Goal: Navigation & Orientation: Understand site structure

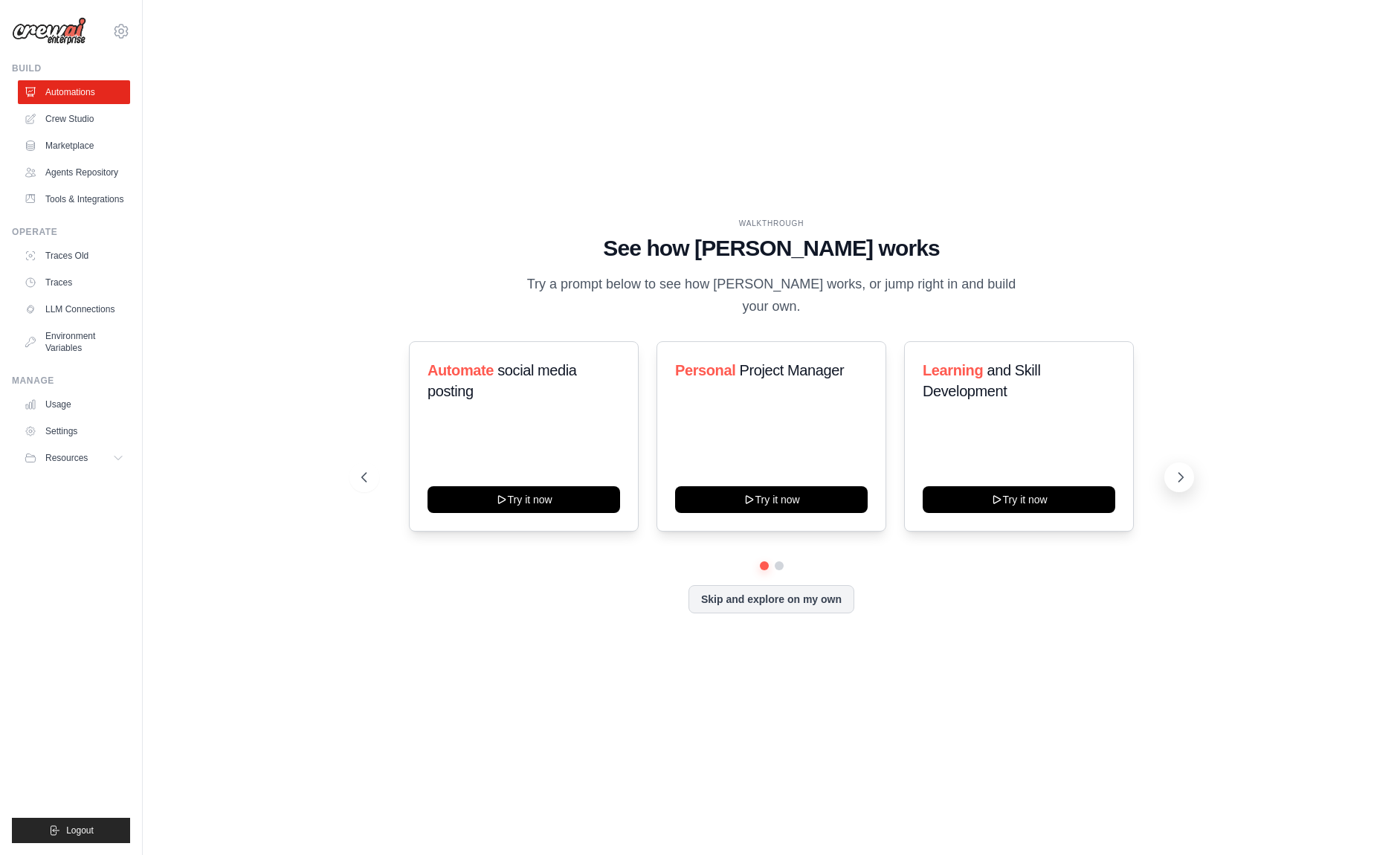
click at [1178, 470] on icon at bounding box center [1181, 477] width 15 height 15
click at [174, 474] on div "WALKTHROUGH See how [PERSON_NAME] works Try a prompt below to see how [PERSON_N…" at bounding box center [771, 428] width 1210 height 825
click at [29, 86] on icon at bounding box center [31, 92] width 12 height 12
click at [53, 120] on link "Crew Studio" at bounding box center [75, 118] width 112 height 24
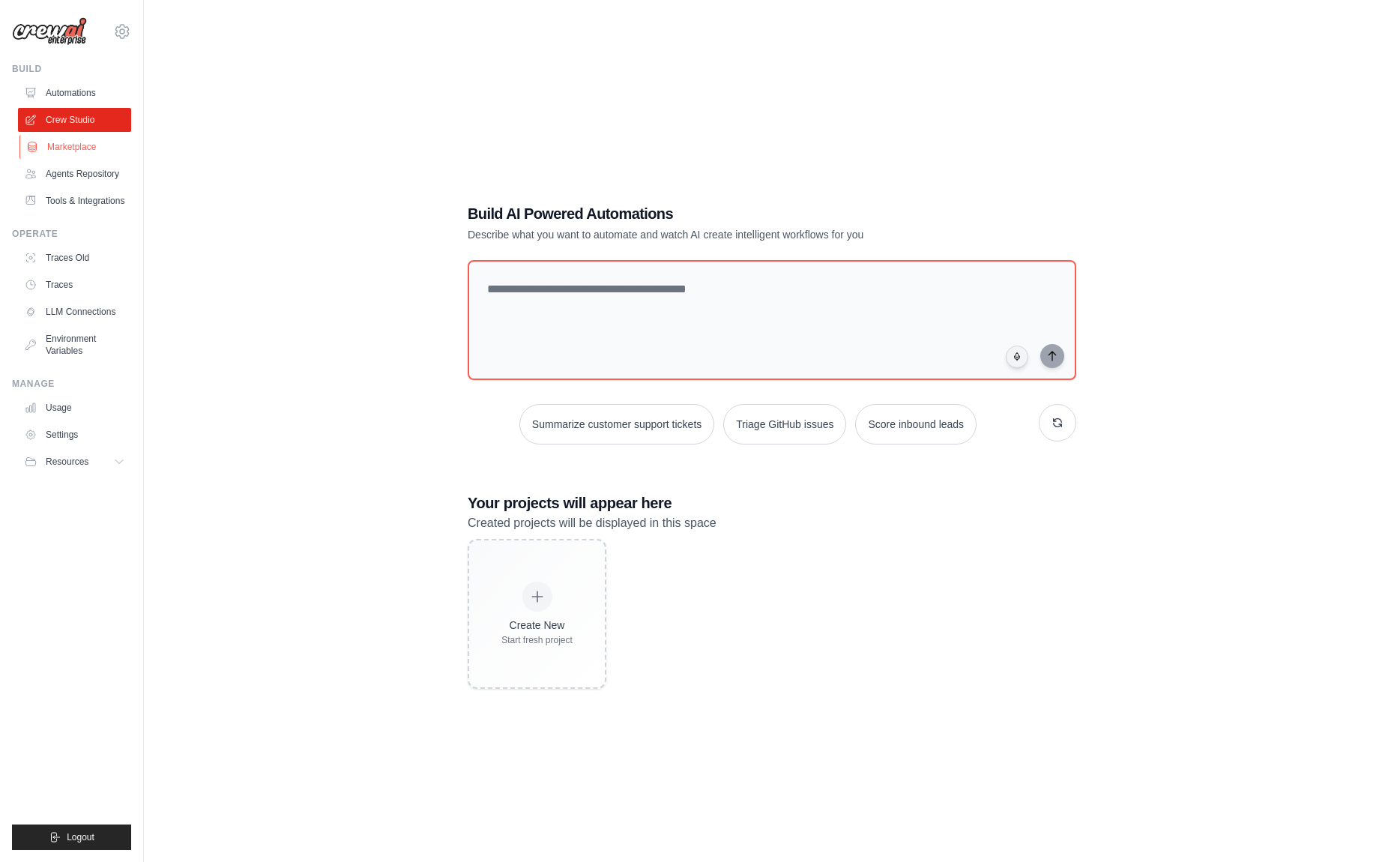
click at [48, 147] on link "Marketplace" at bounding box center [76, 147] width 113 height 24
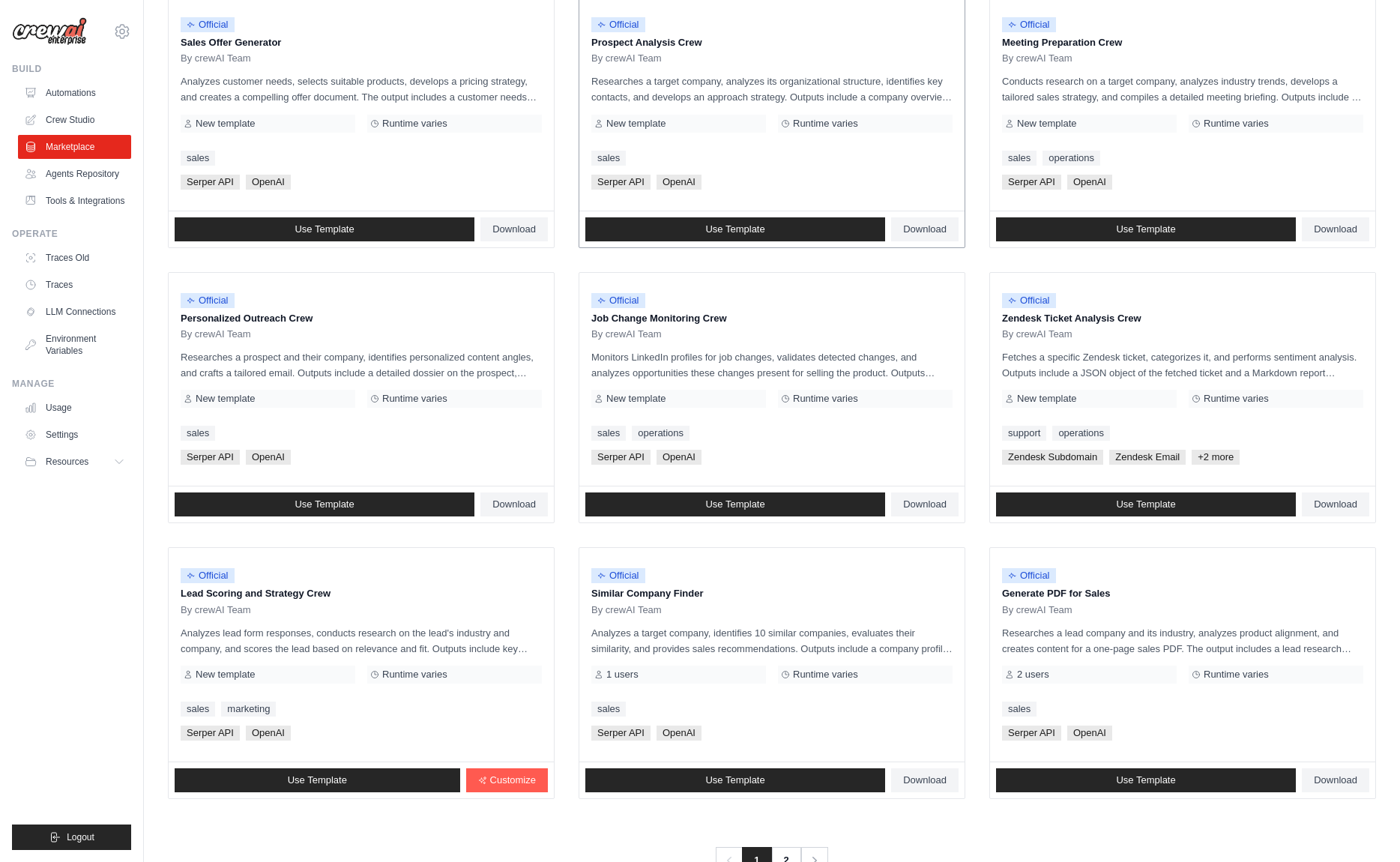
scroll to position [527, 0]
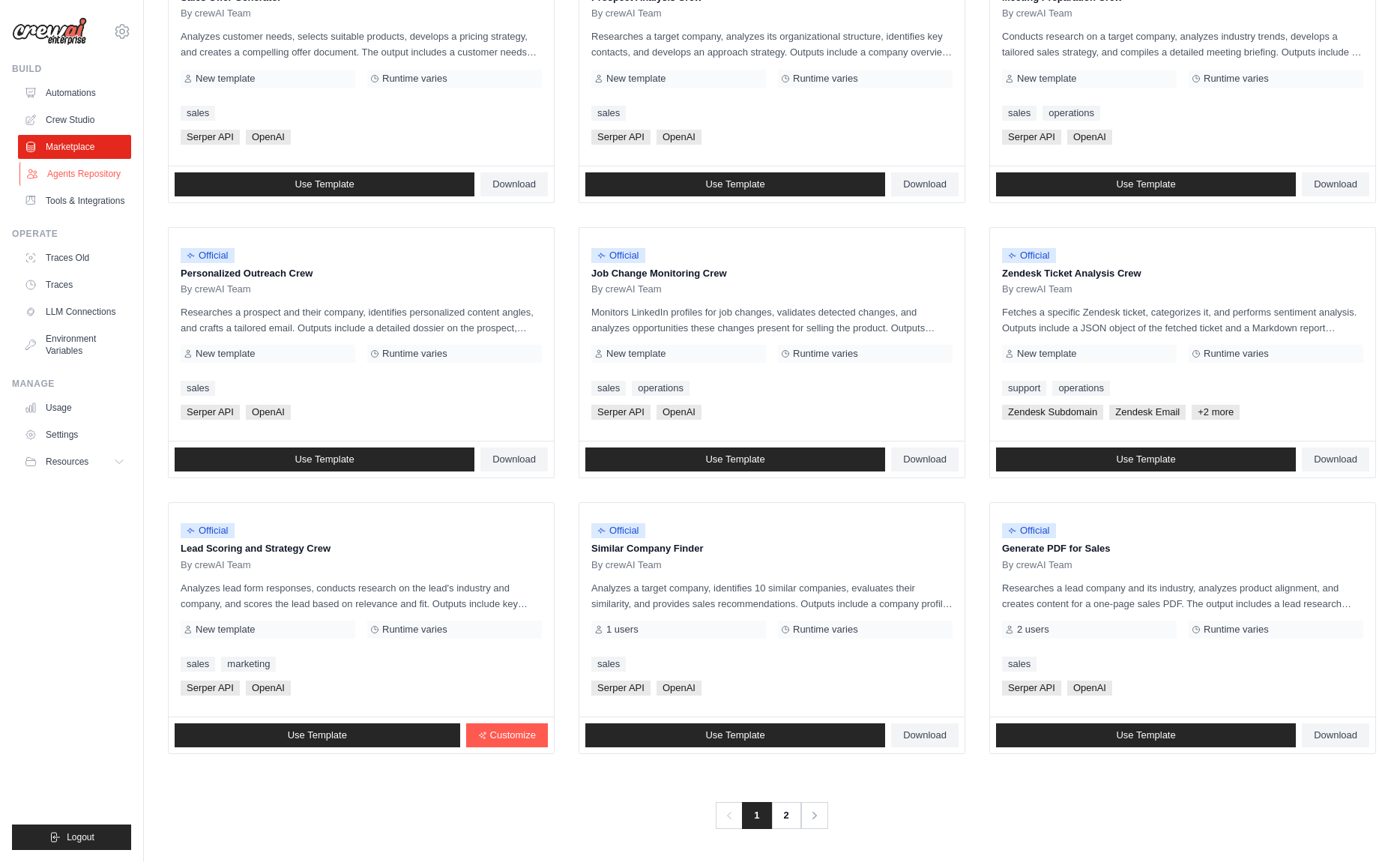
click at [62, 179] on link "Agents Repository" at bounding box center [76, 173] width 113 height 24
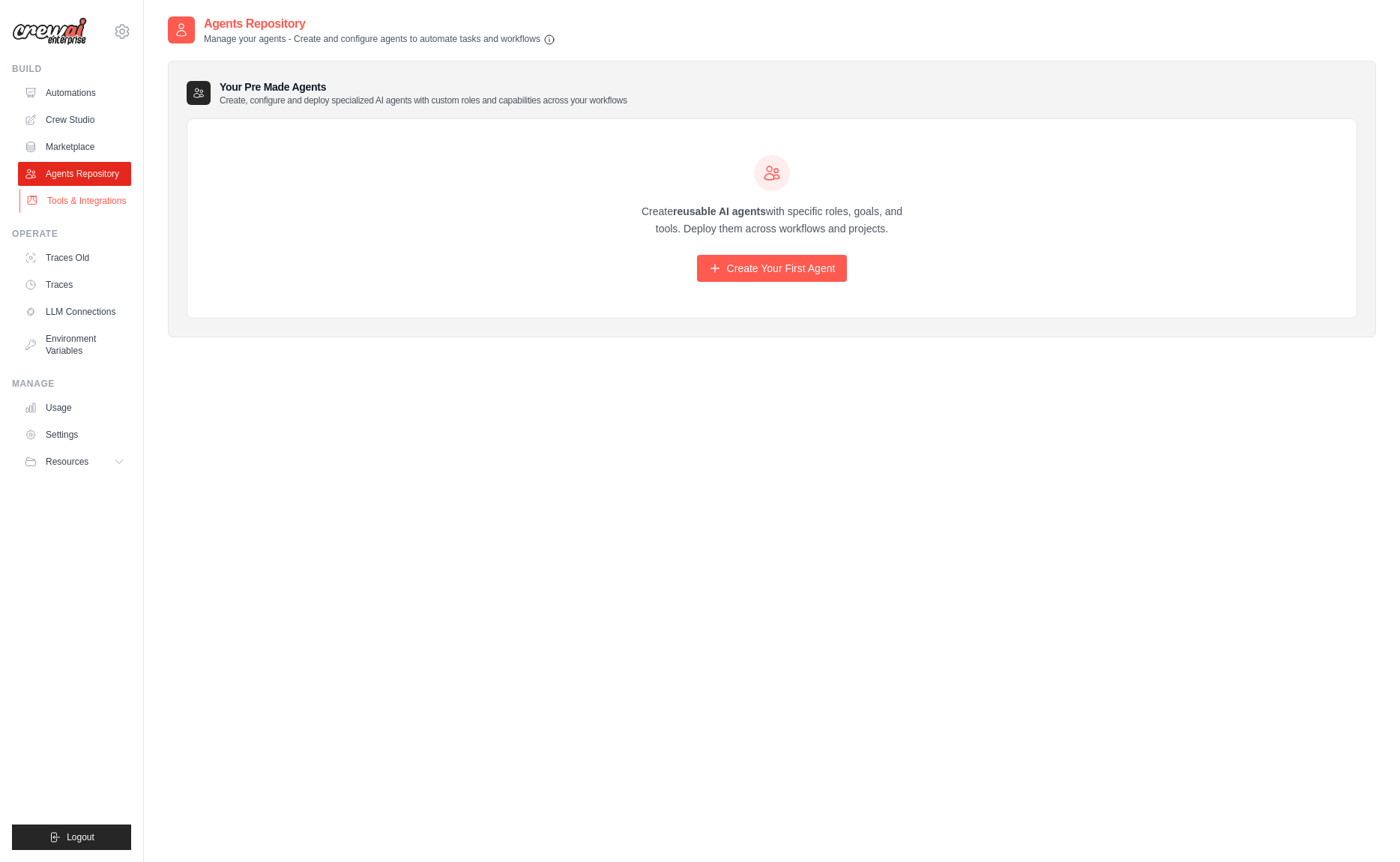
click at [62, 205] on link "Tools & Integrations" at bounding box center [76, 201] width 113 height 24
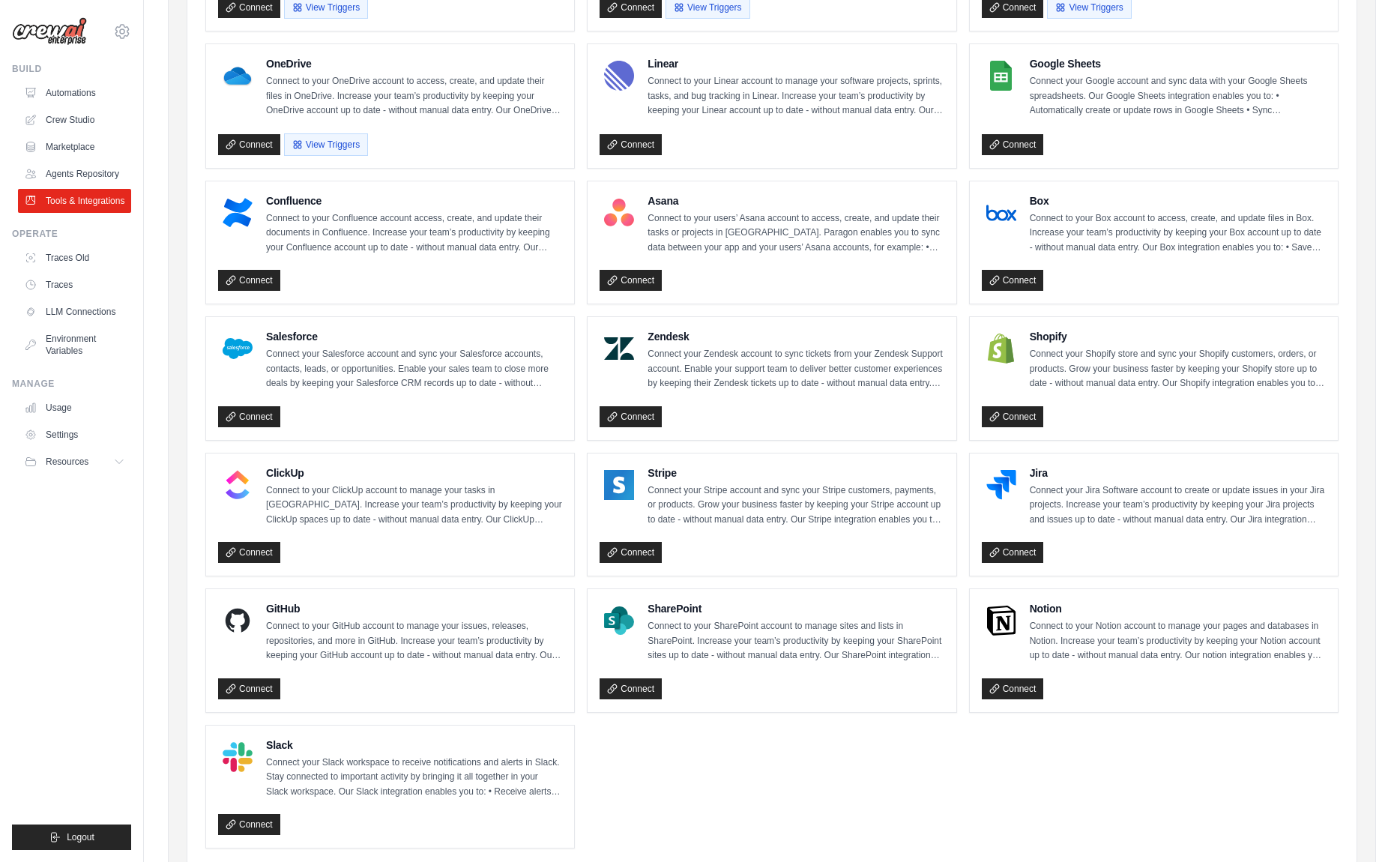
scroll to position [485, 0]
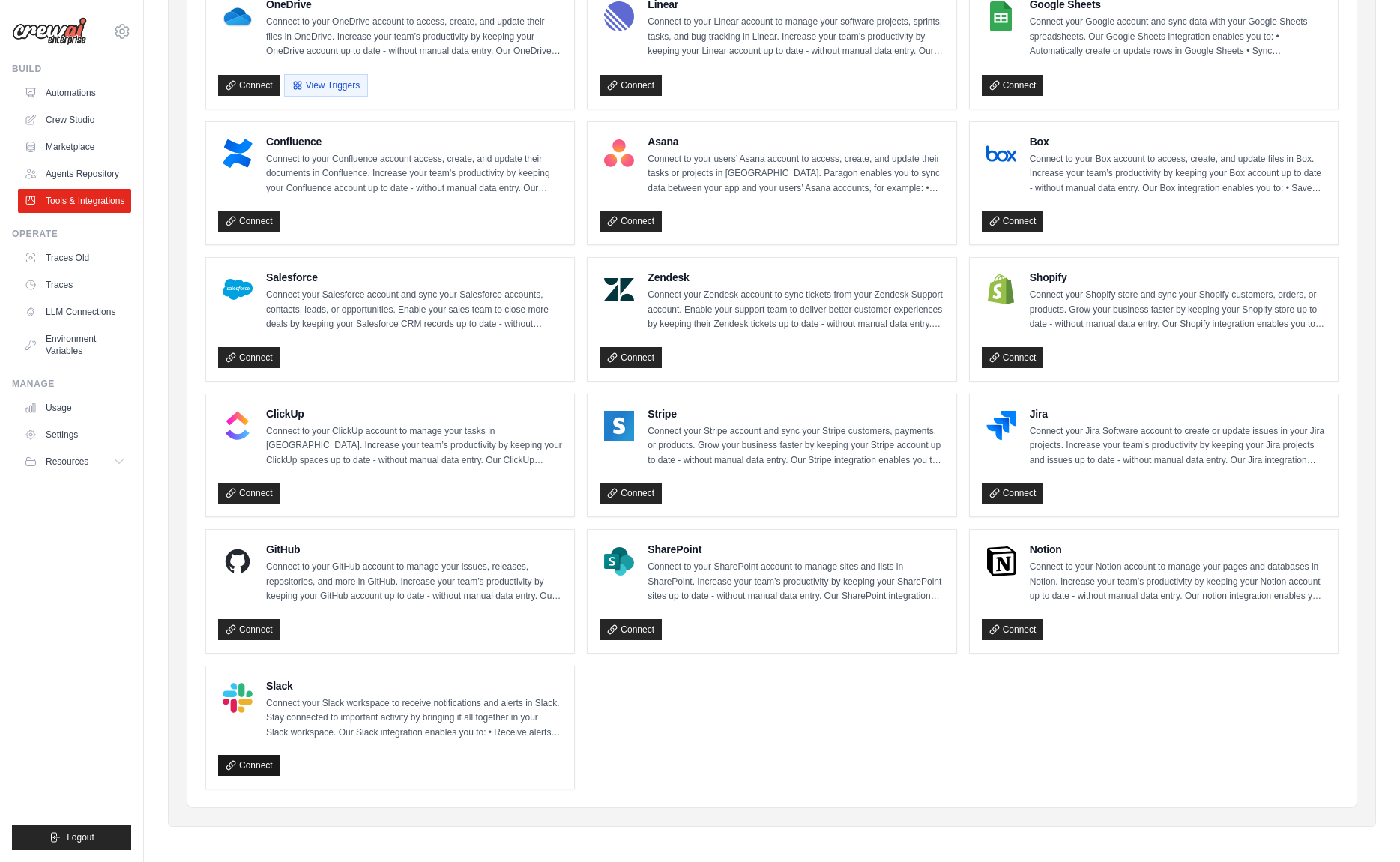
click at [245, 764] on link "Connect" at bounding box center [249, 764] width 62 height 21
click at [33, 256] on icon at bounding box center [32, 258] width 12 height 12
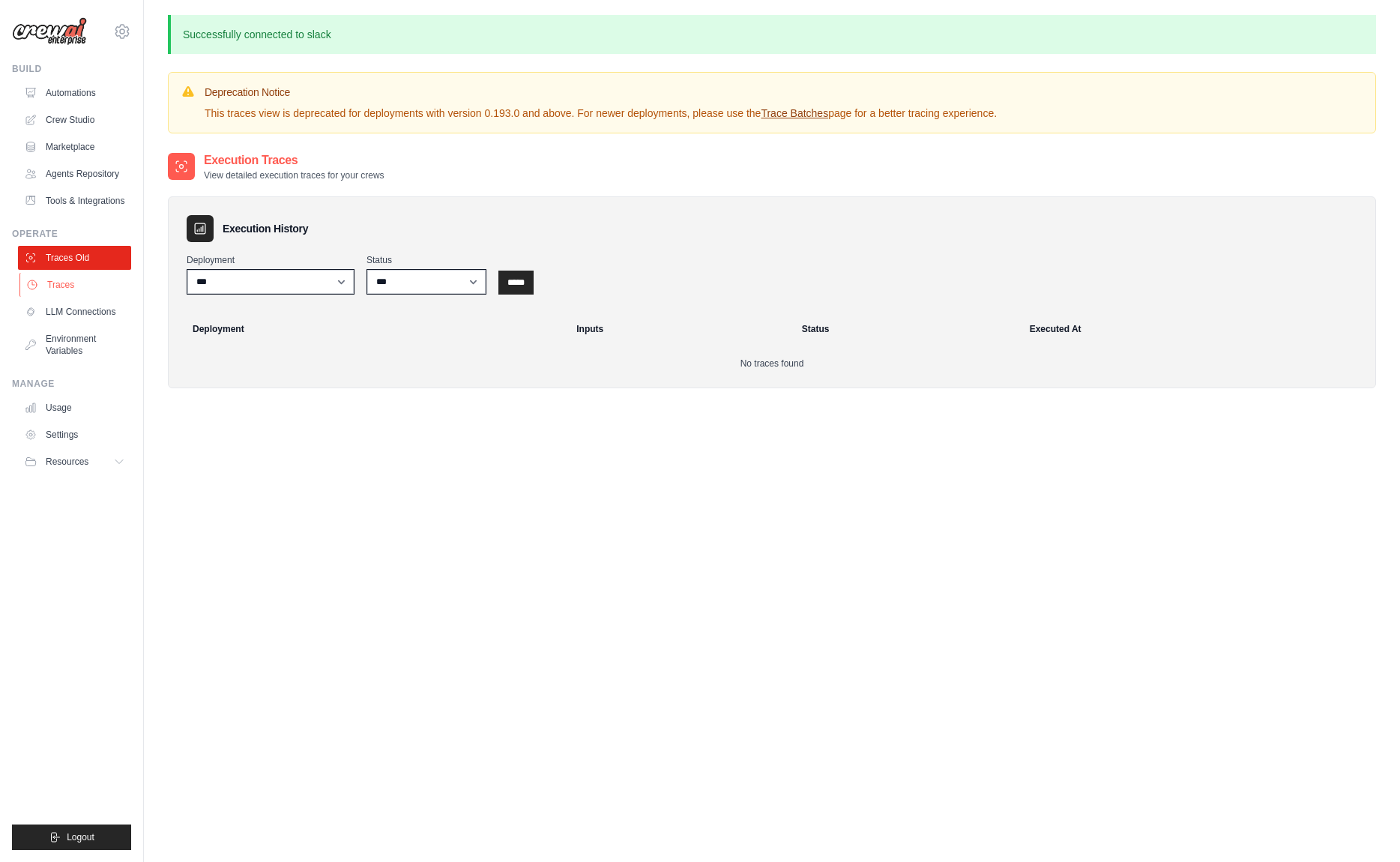
click at [41, 288] on link "Traces" at bounding box center [76, 284] width 113 height 24
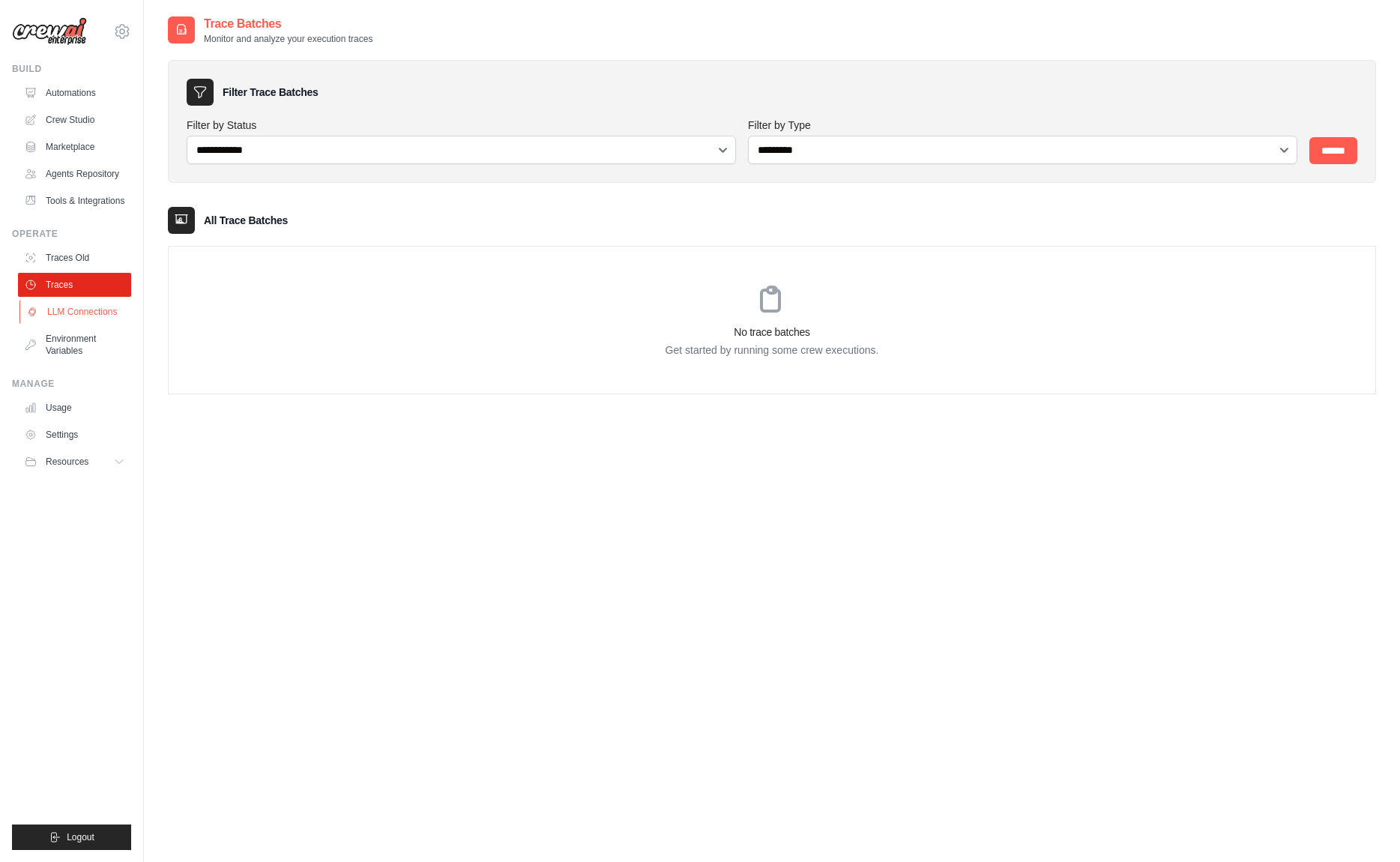
click at [100, 309] on link "LLM Connections" at bounding box center [76, 312] width 113 height 24
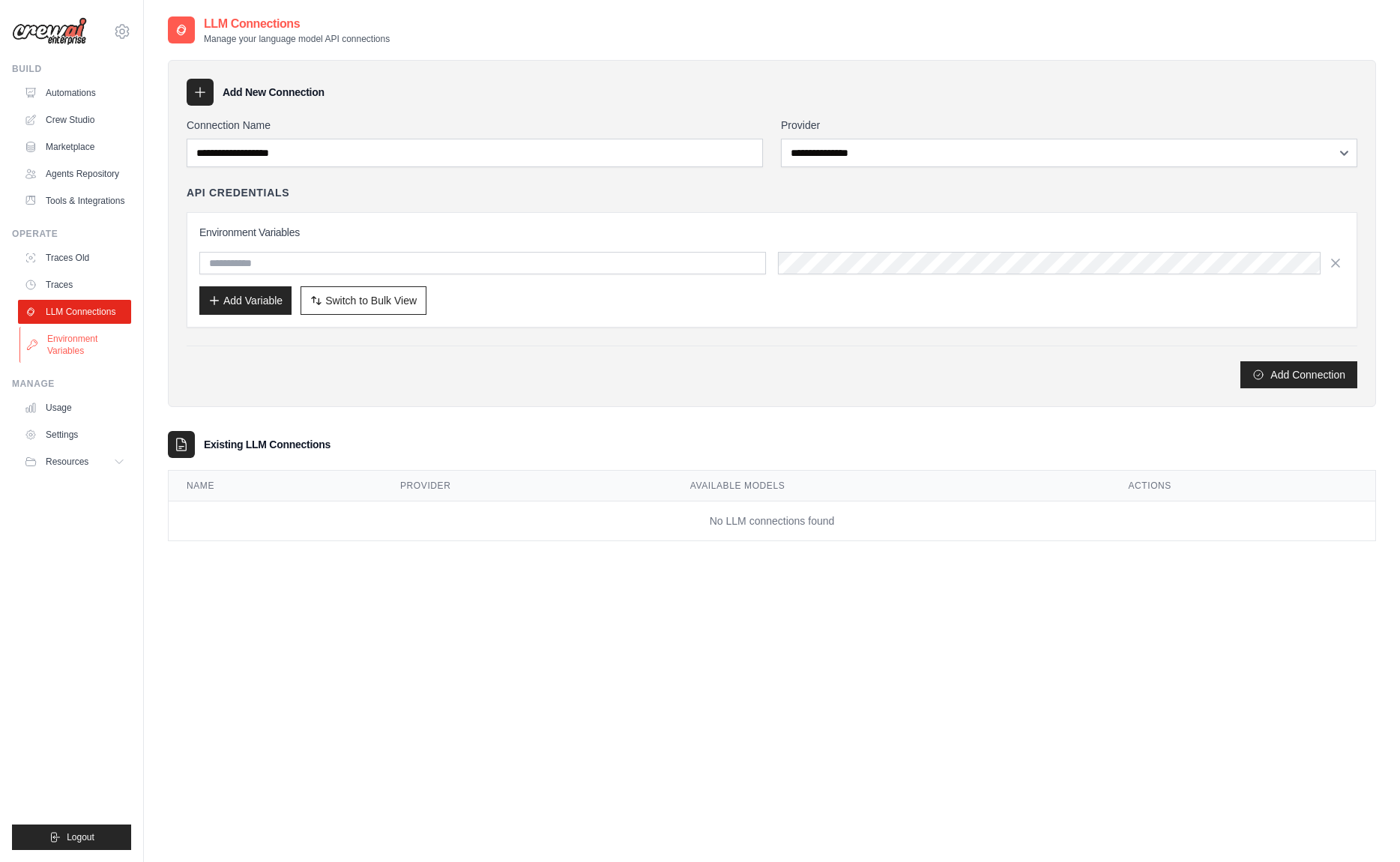
click at [61, 340] on link "Environment Variables" at bounding box center [76, 344] width 113 height 36
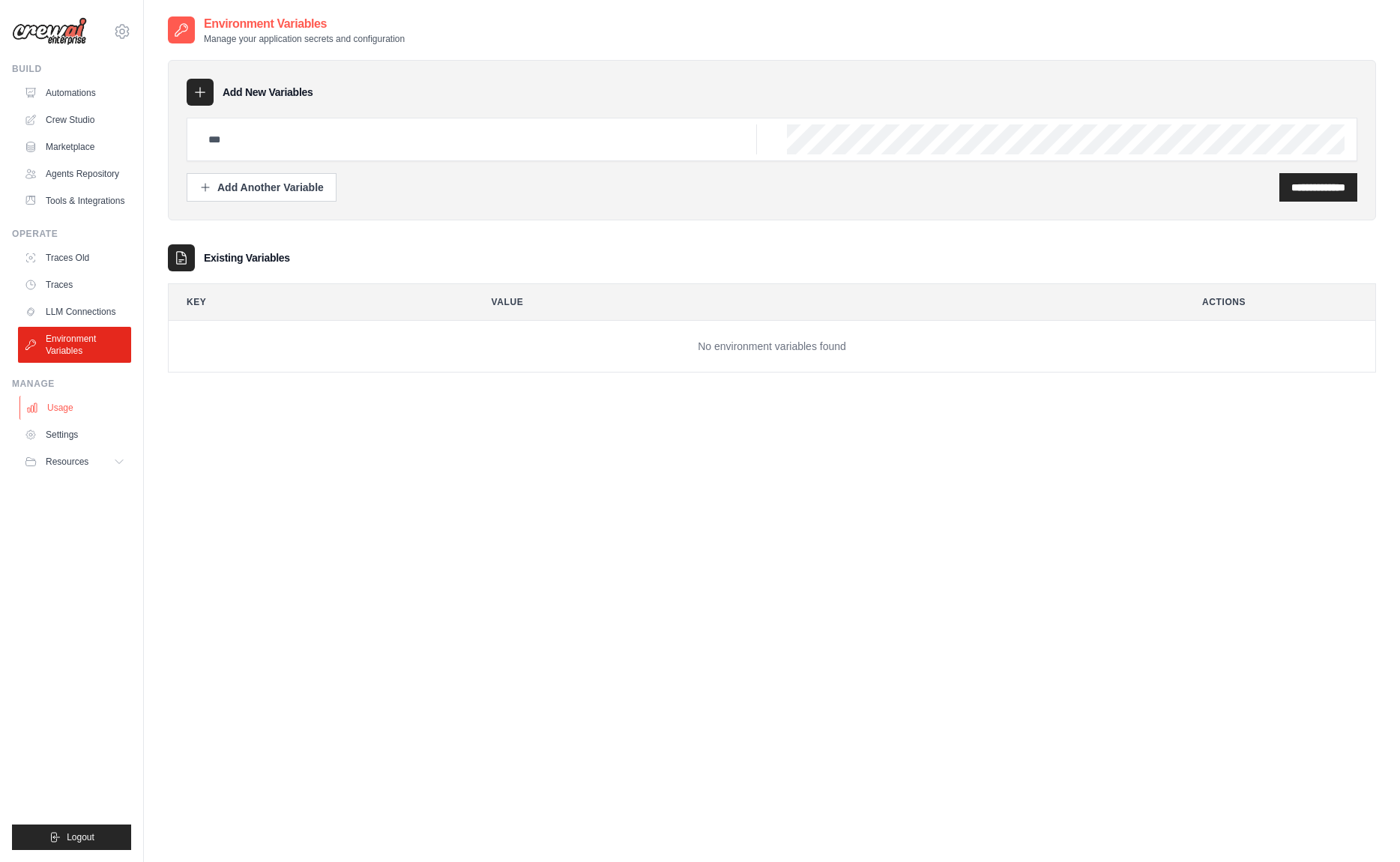
click at [62, 397] on link "Usage" at bounding box center [76, 408] width 113 height 24
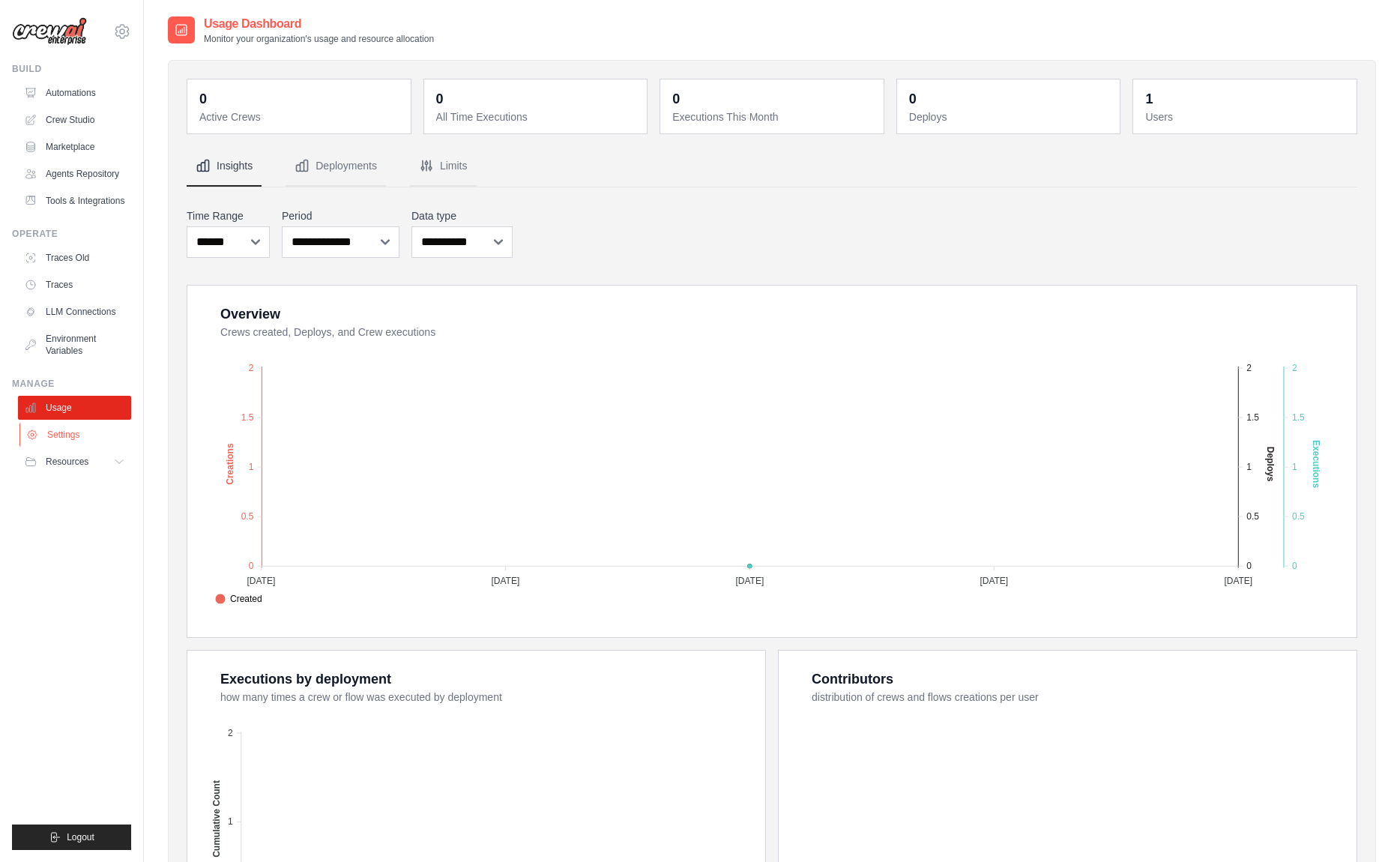
click at [64, 428] on link "Settings" at bounding box center [76, 434] width 113 height 24
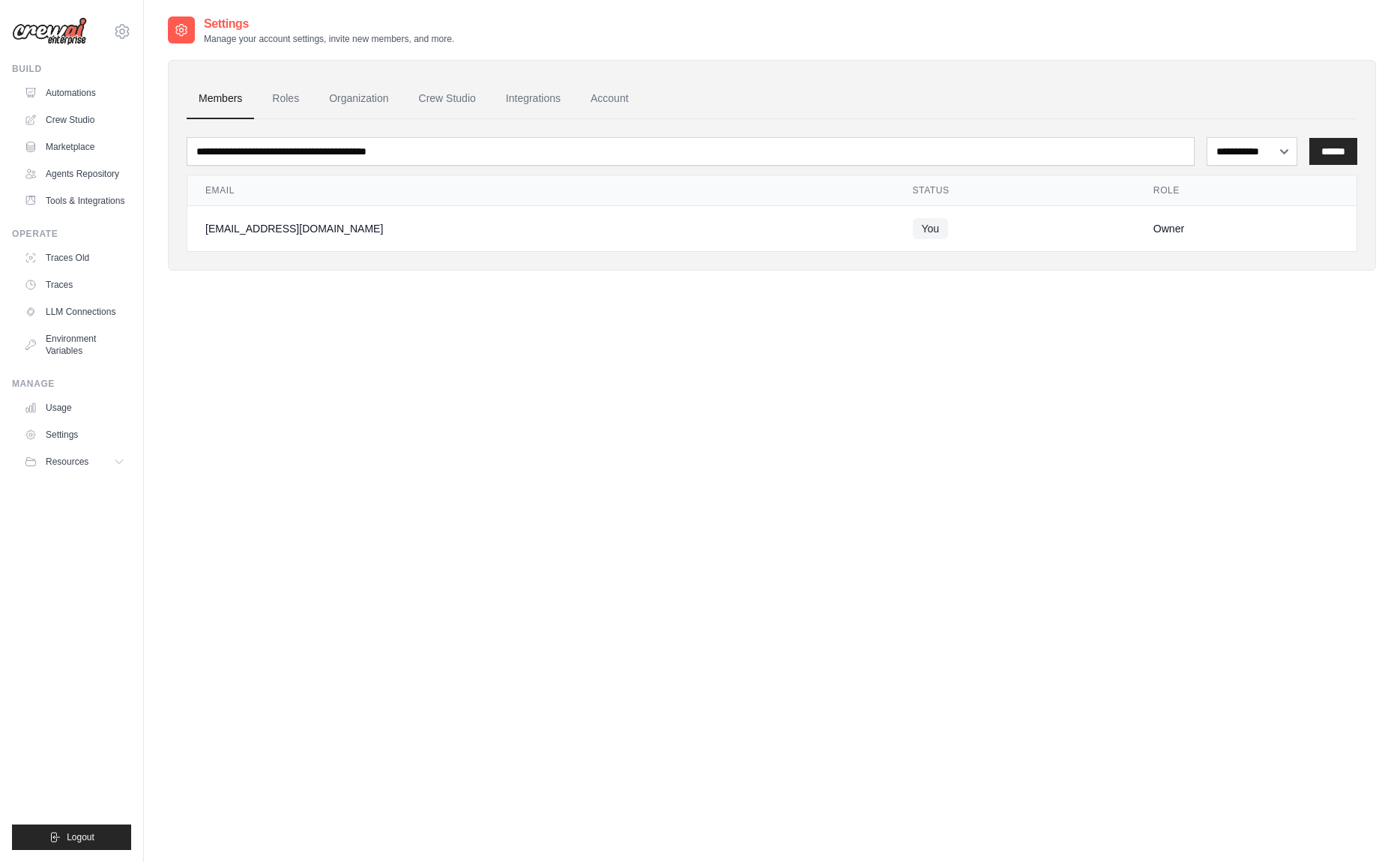
click at [58, 29] on img at bounding box center [49, 32] width 75 height 28
